Goal: Information Seeking & Learning: Understand process/instructions

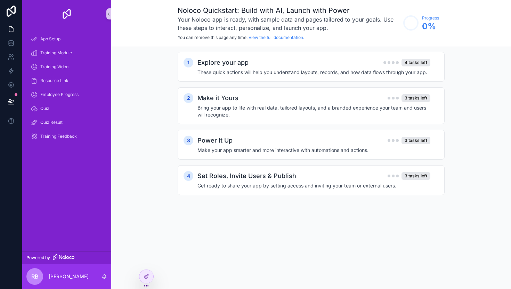
click at [270, 229] on div "Noloco Quickstart: Build with AI, Launch with Power Your Noloco app is ready, w…" at bounding box center [311, 144] width 400 height 289
click at [78, 39] on div "App Setup" at bounding box center [67, 38] width 72 height 11
click at [74, 53] on div "Training Module" at bounding box center [67, 52] width 72 height 11
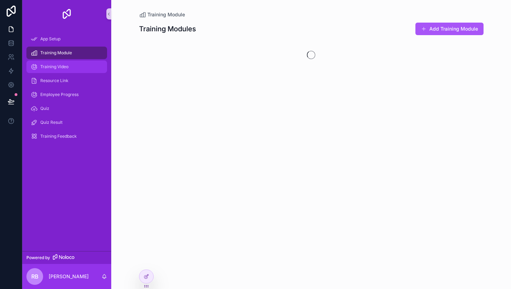
click at [72, 64] on div "Training Video" at bounding box center [67, 66] width 72 height 11
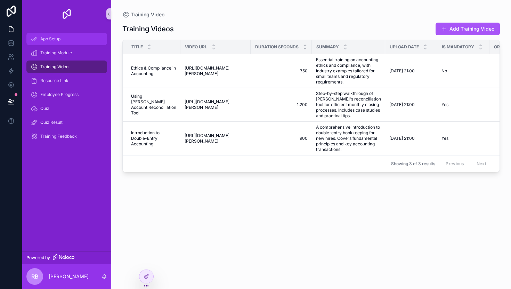
click at [72, 40] on div "App Setup" at bounding box center [67, 38] width 72 height 11
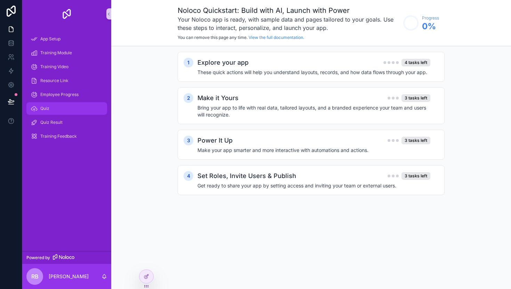
click at [64, 113] on div "Quiz" at bounding box center [67, 108] width 72 height 11
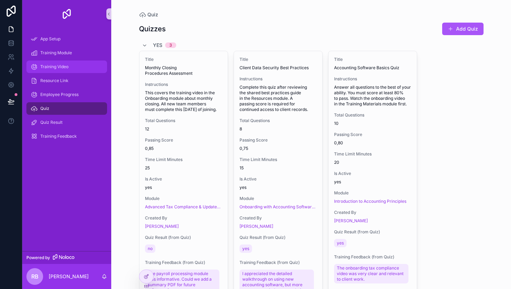
click at [75, 65] on div "Training Video" at bounding box center [67, 66] width 72 height 11
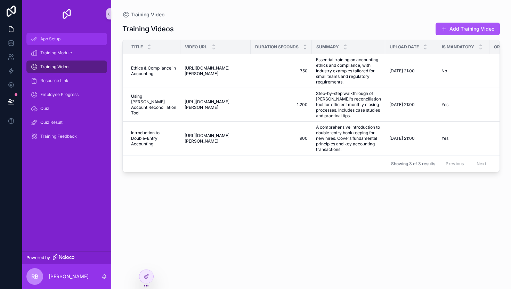
click at [94, 33] on link "App Setup" at bounding box center [66, 39] width 81 height 13
